Goal: Find specific page/section: Find specific page/section

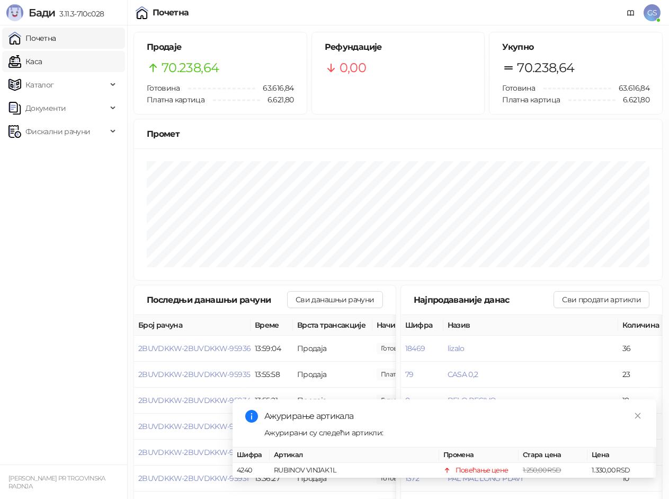
click at [42, 69] on link "Каса" at bounding box center [24, 61] width 33 height 21
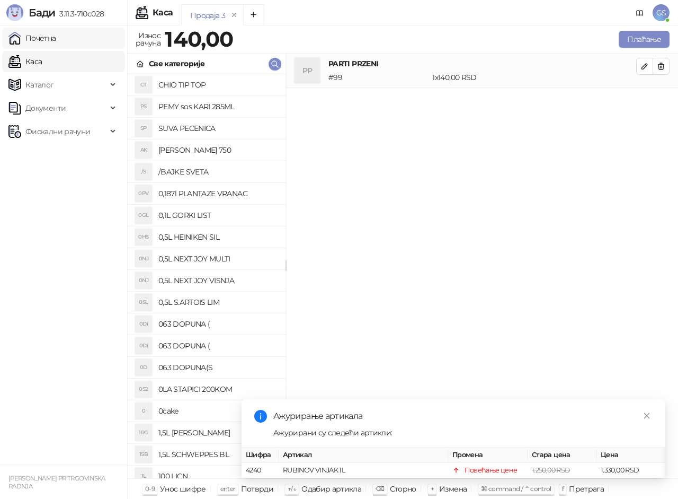
click at [56, 43] on link "Почетна" at bounding box center [32, 38] width 48 height 21
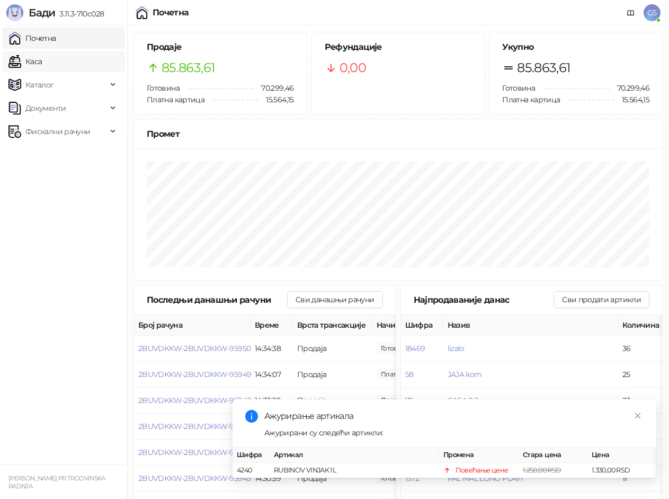
click at [42, 59] on link "Каса" at bounding box center [24, 61] width 33 height 21
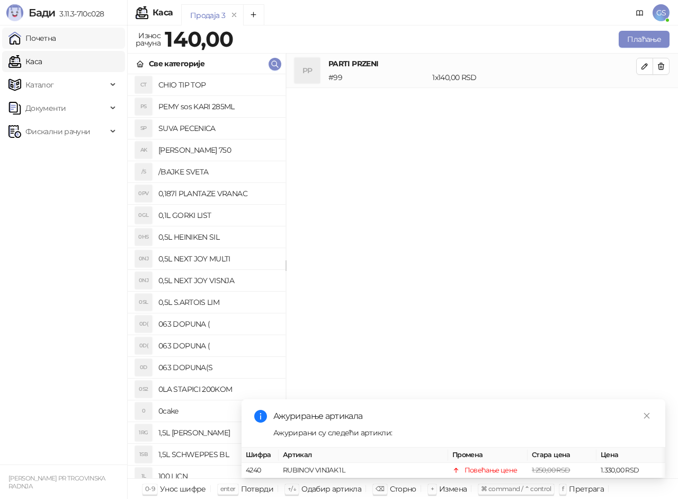
click at [56, 39] on link "Почетна" at bounding box center [32, 38] width 48 height 21
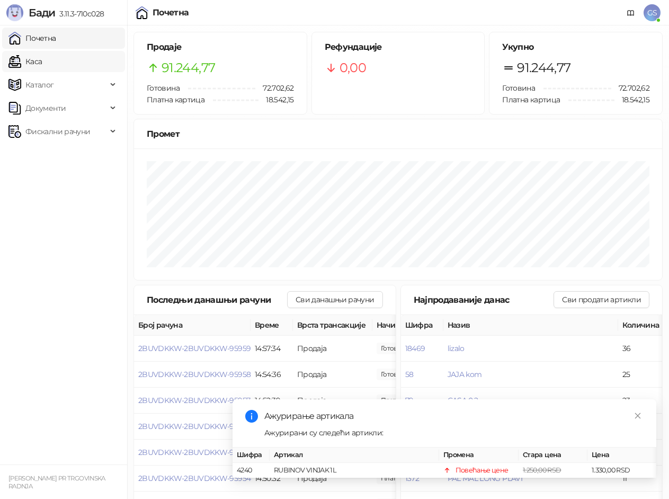
click at [42, 58] on link "Каса" at bounding box center [24, 61] width 33 height 21
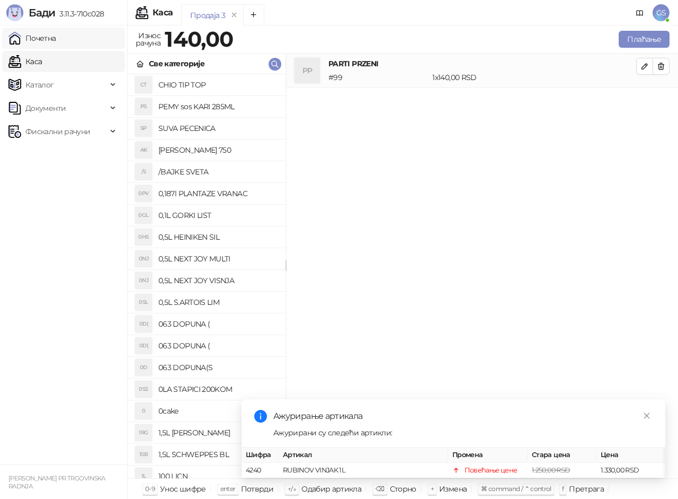
click at [56, 37] on link "Почетна" at bounding box center [32, 38] width 48 height 21
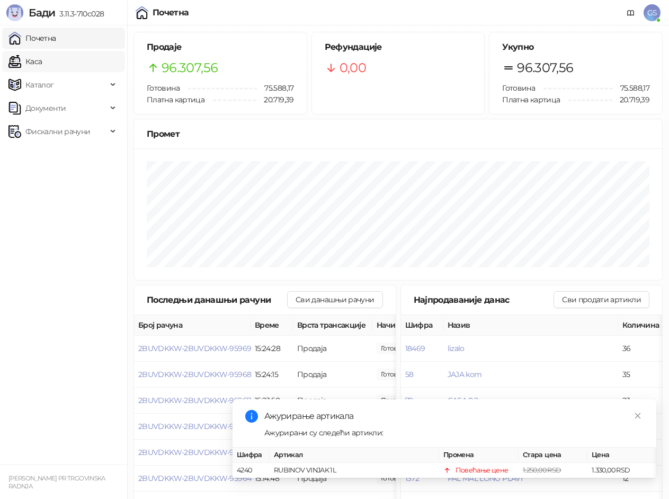
click at [42, 63] on link "Каса" at bounding box center [24, 61] width 33 height 21
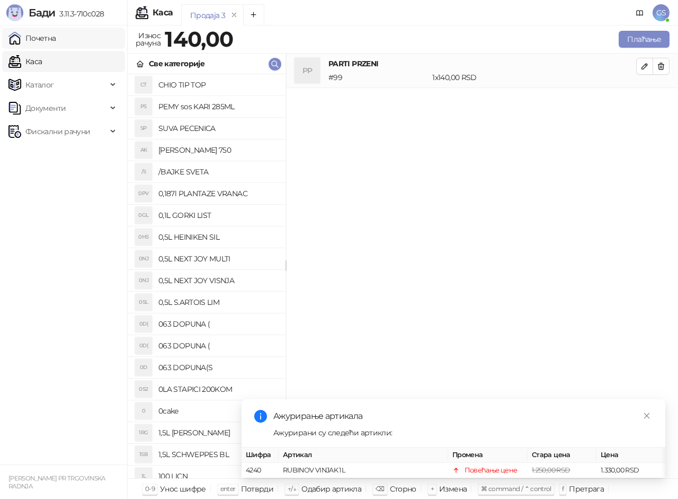
click at [56, 37] on link "Почетна" at bounding box center [32, 38] width 48 height 21
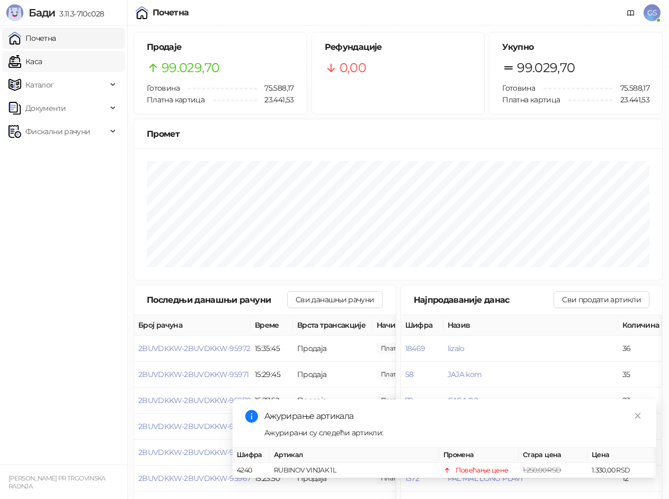
click at [42, 54] on link "Каса" at bounding box center [24, 61] width 33 height 21
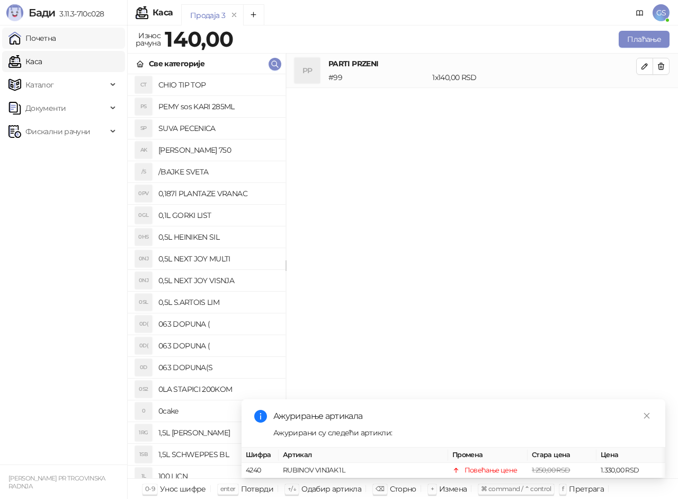
click at [56, 44] on link "Почетна" at bounding box center [32, 38] width 48 height 21
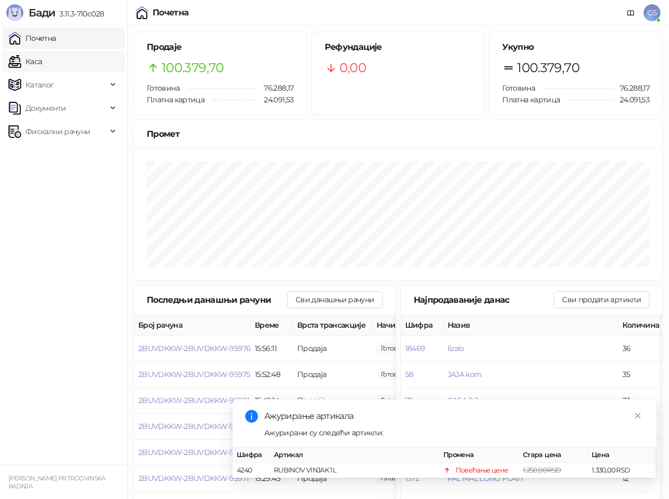
click at [37, 58] on link "Каса" at bounding box center [24, 61] width 33 height 21
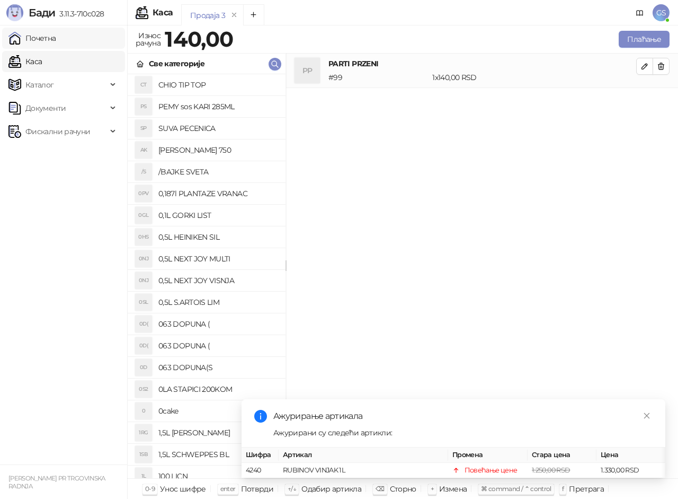
click at [56, 35] on link "Почетна" at bounding box center [32, 38] width 48 height 21
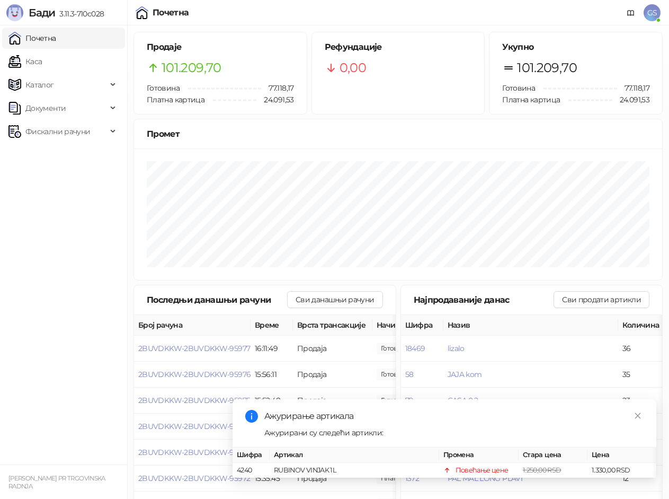
click at [8, 28] on link "Почетна" at bounding box center [32, 38] width 48 height 21
click at [42, 56] on link "Каса" at bounding box center [24, 61] width 33 height 21
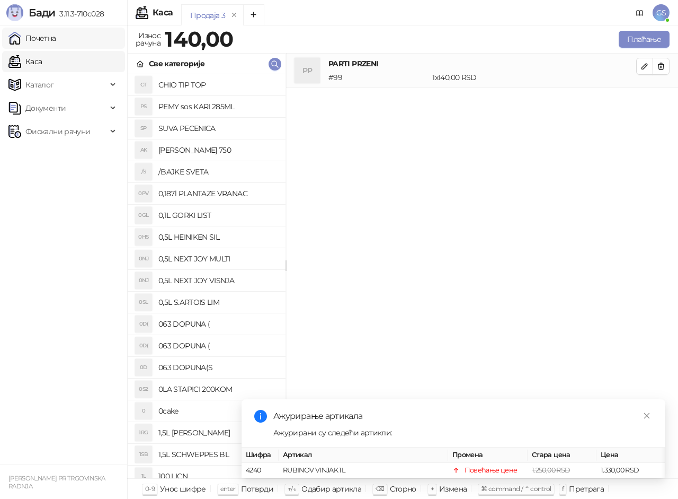
click at [56, 32] on link "Почетна" at bounding box center [32, 38] width 48 height 21
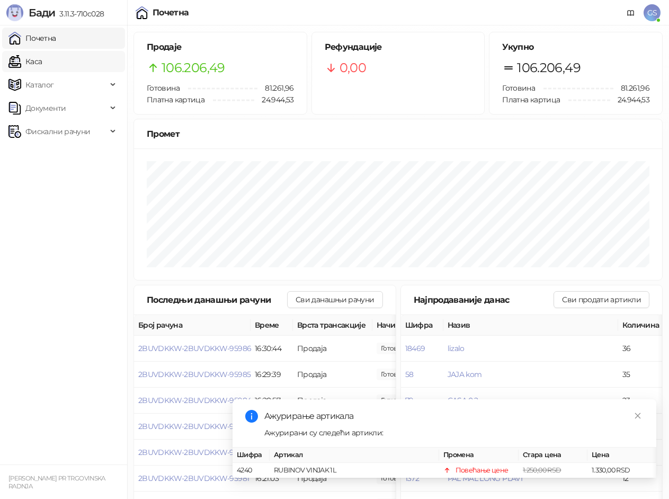
click at [42, 57] on link "Каса" at bounding box center [24, 61] width 33 height 21
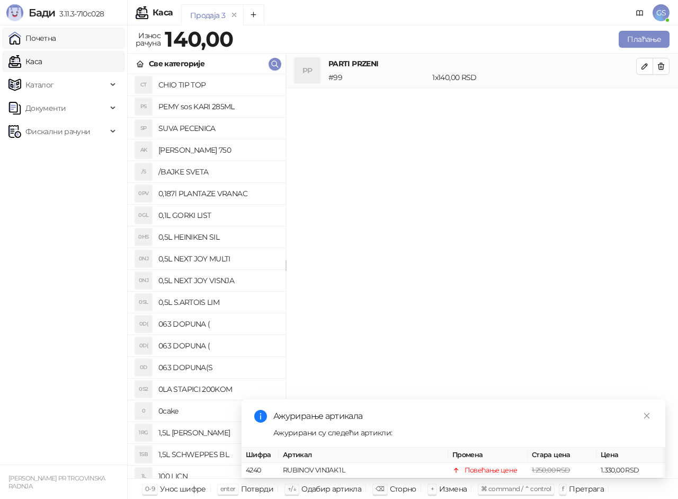
click at [56, 37] on link "Почетна" at bounding box center [32, 38] width 48 height 21
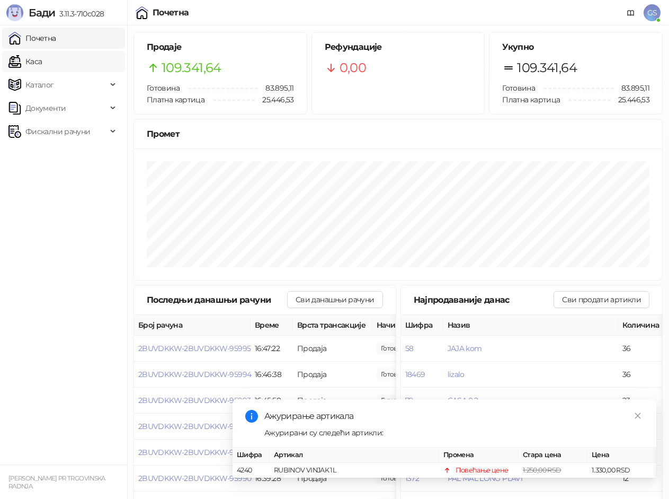
click at [42, 57] on link "Каса" at bounding box center [24, 61] width 33 height 21
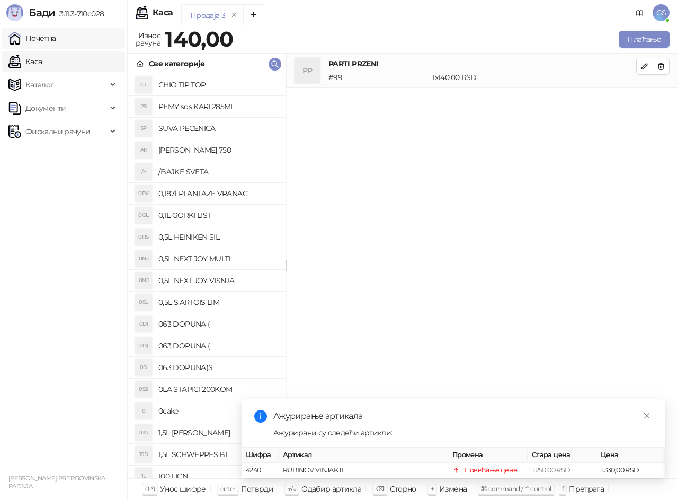
click at [56, 39] on link "Почетна" at bounding box center [32, 38] width 48 height 21
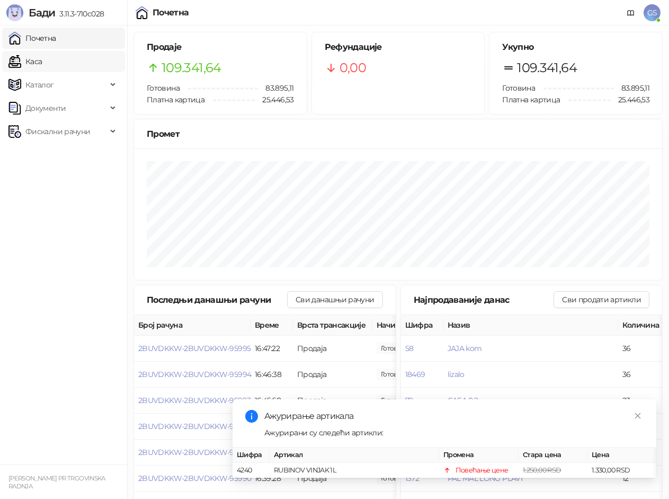
click at [42, 58] on link "Каса" at bounding box center [24, 61] width 33 height 21
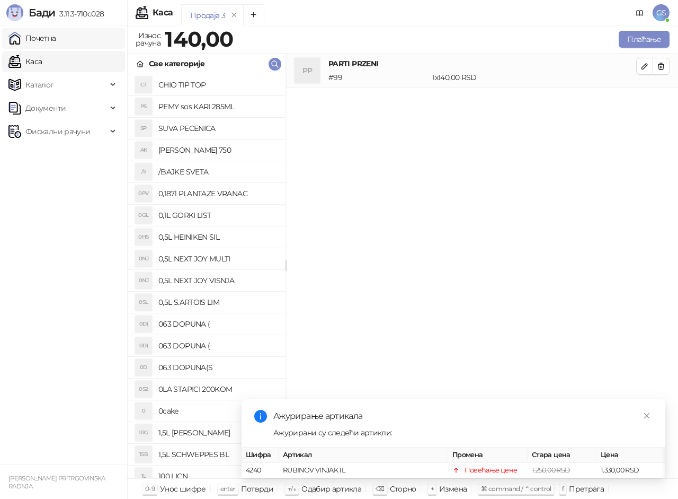
click at [56, 36] on link "Почетна" at bounding box center [32, 38] width 48 height 21
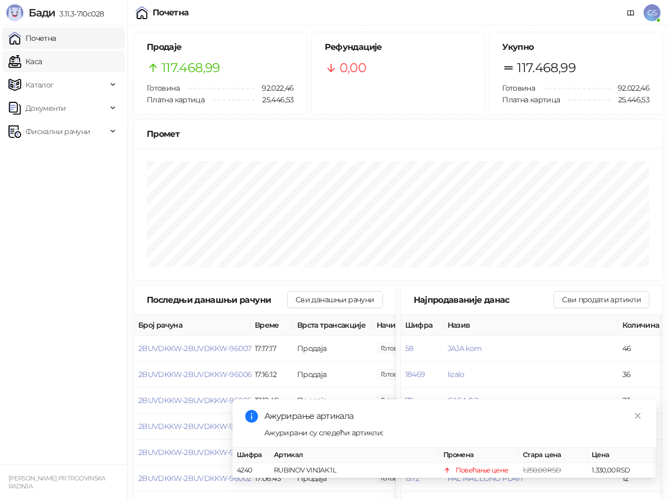
click at [42, 54] on link "Каса" at bounding box center [24, 61] width 33 height 21
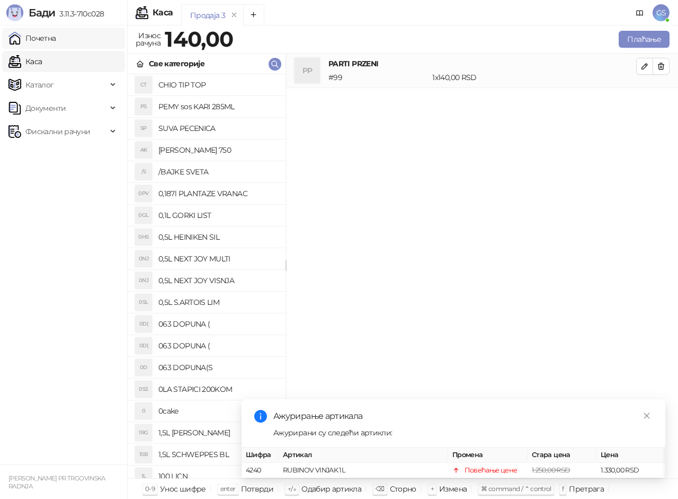
click at [56, 28] on link "Почетна" at bounding box center [32, 38] width 48 height 21
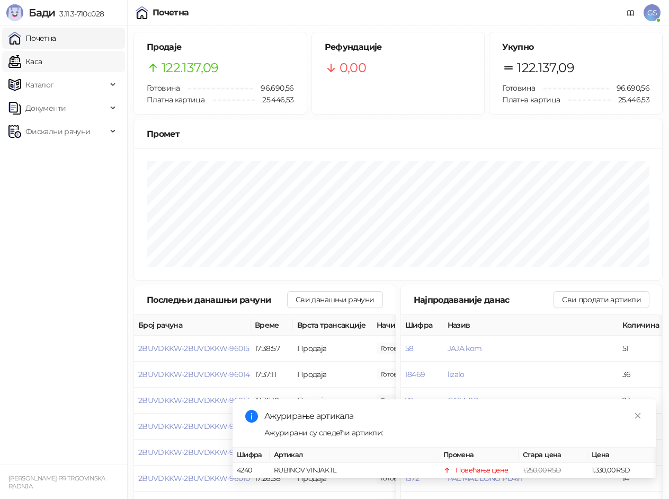
click at [42, 68] on link "Каса" at bounding box center [24, 61] width 33 height 21
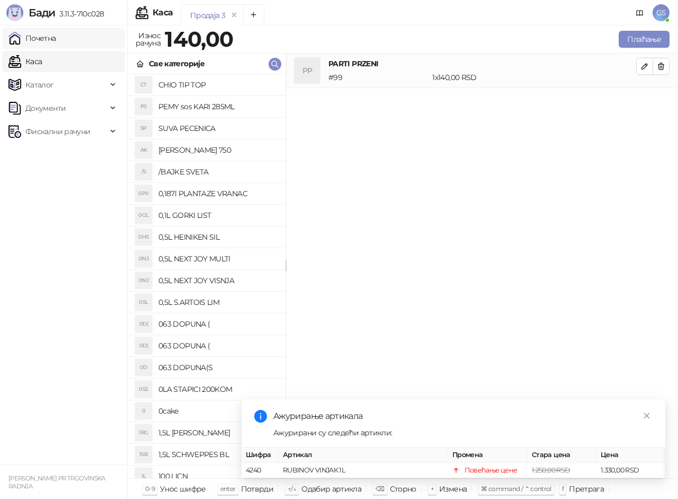
click at [56, 38] on link "Почетна" at bounding box center [32, 38] width 48 height 21
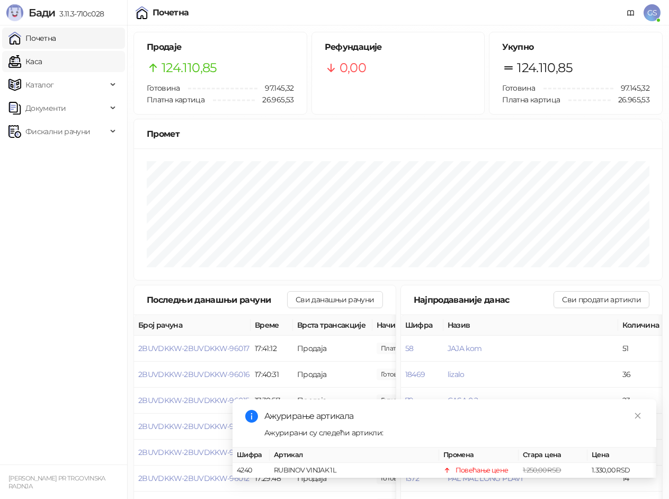
click at [42, 63] on link "Каса" at bounding box center [24, 61] width 33 height 21
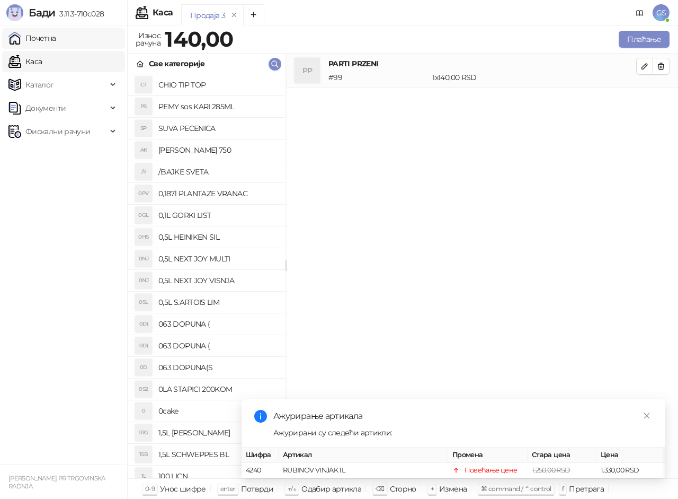
click at [56, 42] on link "Почетна" at bounding box center [32, 38] width 48 height 21
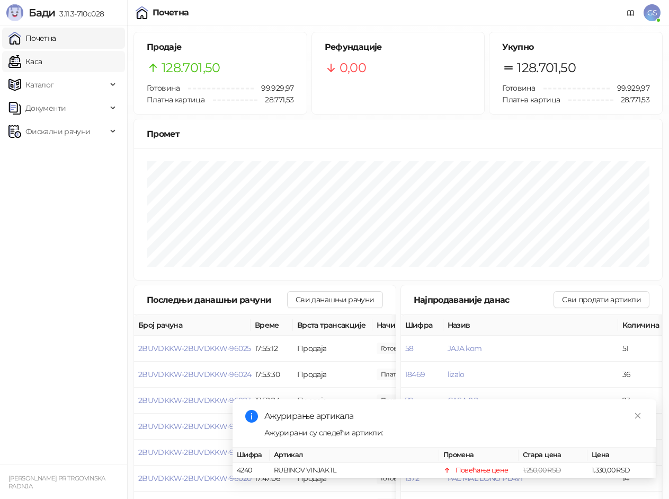
click at [42, 60] on link "Каса" at bounding box center [24, 61] width 33 height 21
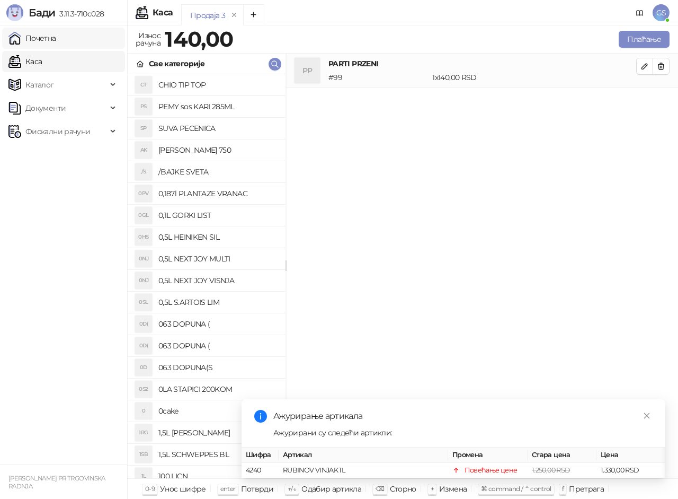
click at [56, 42] on link "Почетна" at bounding box center [32, 38] width 48 height 21
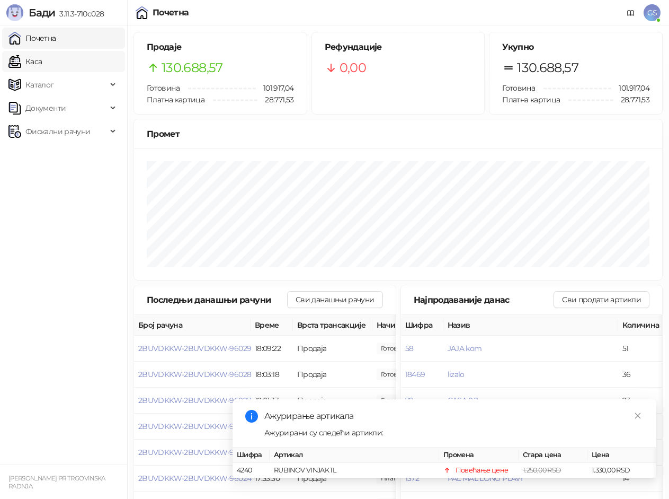
click at [42, 66] on link "Каса" at bounding box center [24, 61] width 33 height 21
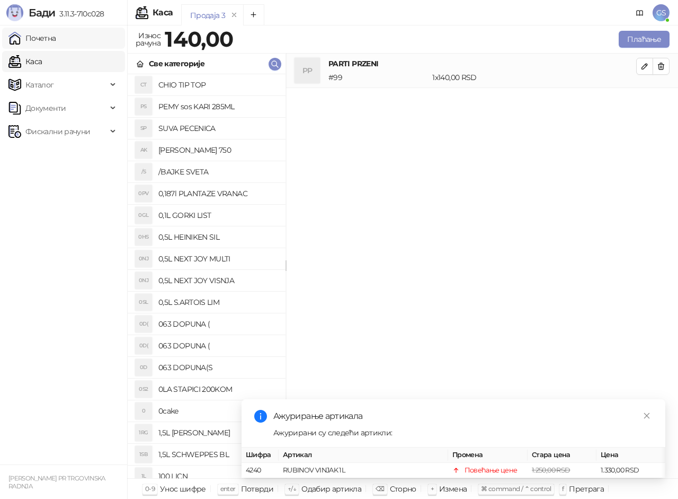
click at [56, 40] on link "Почетна" at bounding box center [32, 38] width 48 height 21
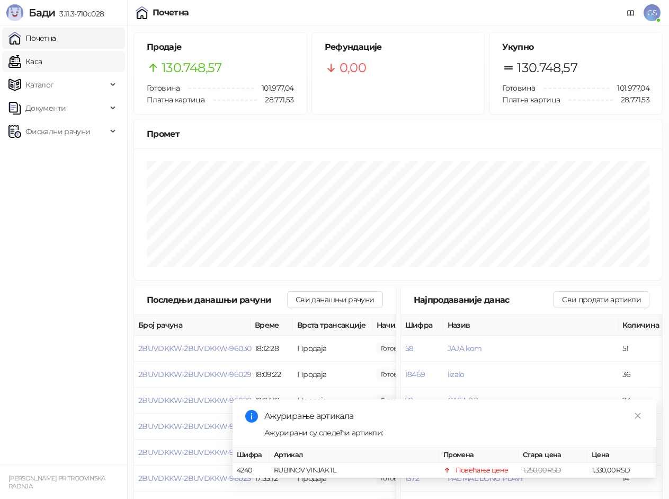
click at [42, 58] on link "Каса" at bounding box center [24, 61] width 33 height 21
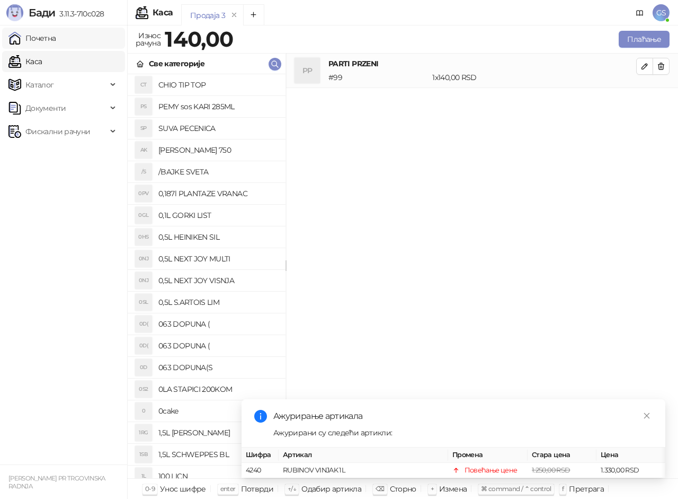
click at [56, 42] on link "Почетна" at bounding box center [32, 38] width 48 height 21
